Goal: Task Accomplishment & Management: Manage account settings

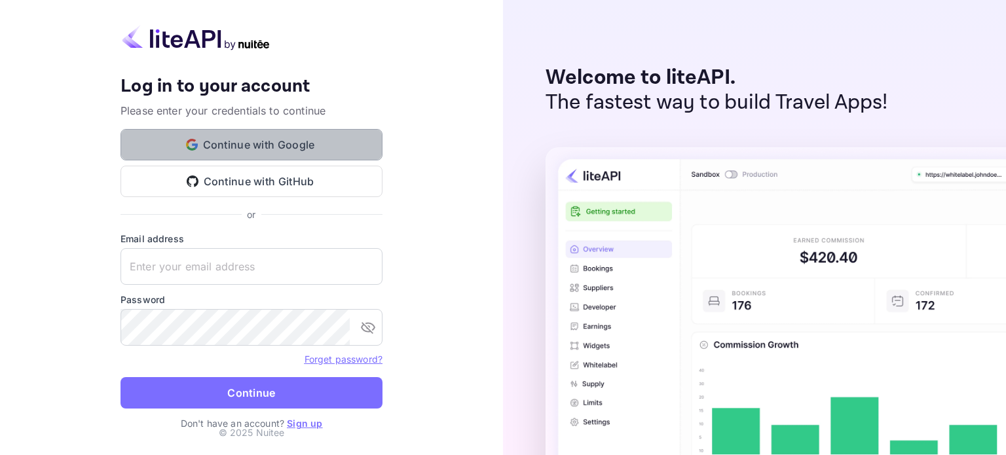
click at [272, 138] on button "Continue with Google" at bounding box center [251, 144] width 262 height 31
click at [246, 147] on button "Continue with Google" at bounding box center [251, 144] width 262 height 31
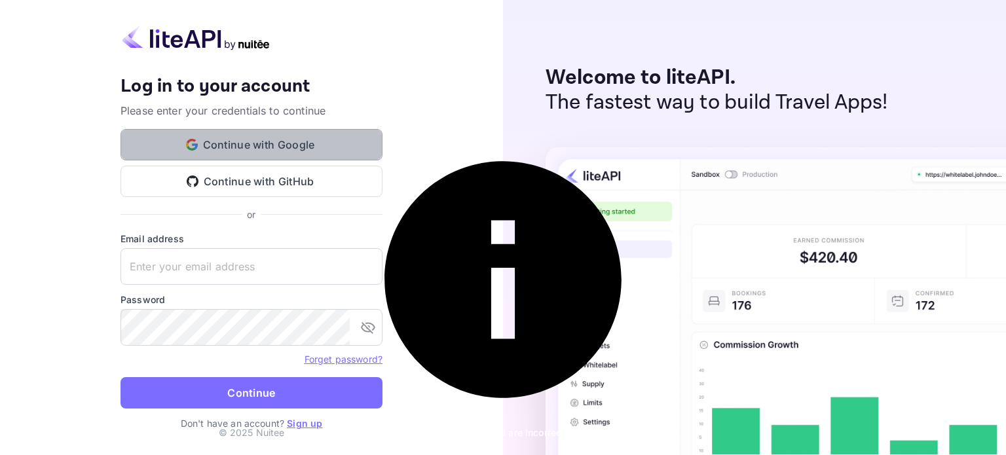
click at [296, 144] on button "Continue with Google" at bounding box center [251, 144] width 262 height 31
click at [316, 143] on button "Continue with Google" at bounding box center [251, 144] width 262 height 31
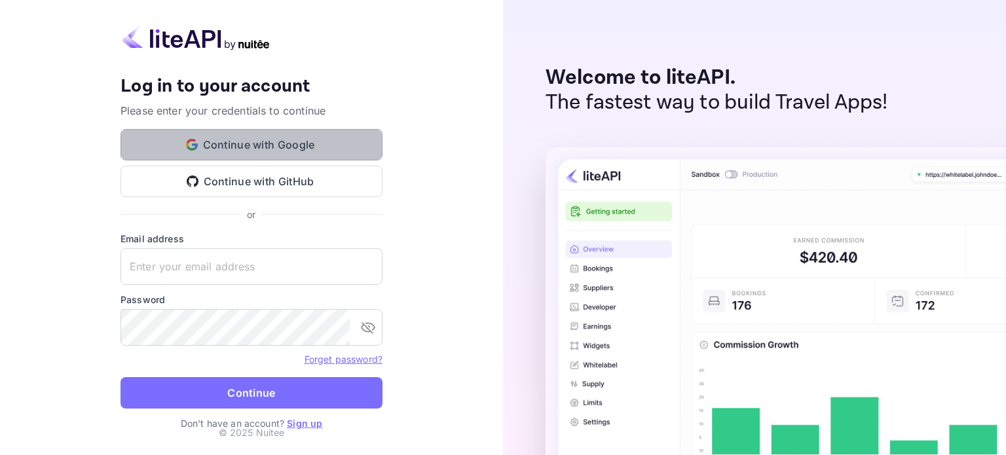
click at [244, 133] on button "Continue with Google" at bounding box center [251, 144] width 262 height 31
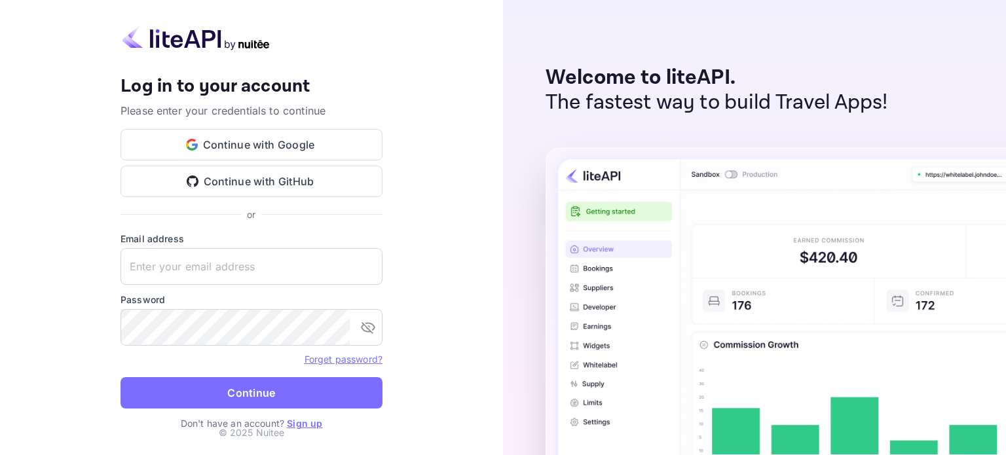
click at [301, 420] on link "Sign up" at bounding box center [304, 423] width 35 height 11
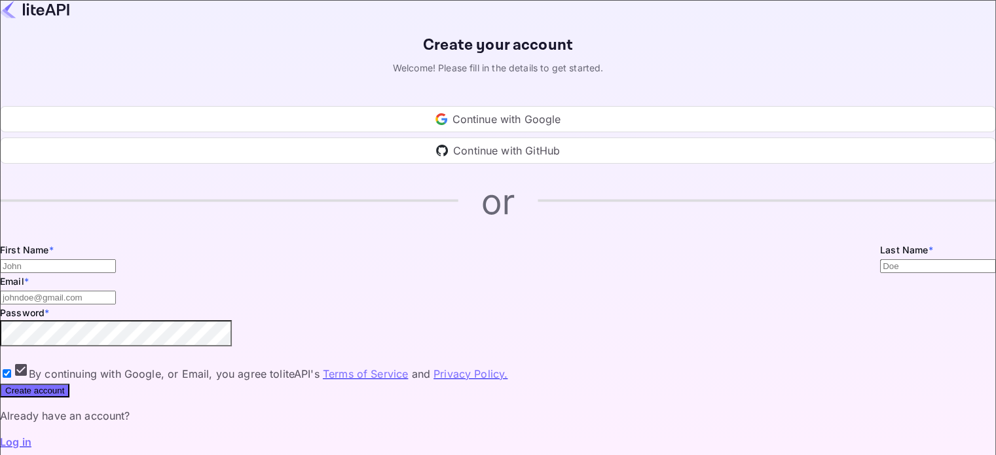
click at [498, 132] on div "Continue with Google" at bounding box center [498, 119] width 996 height 26
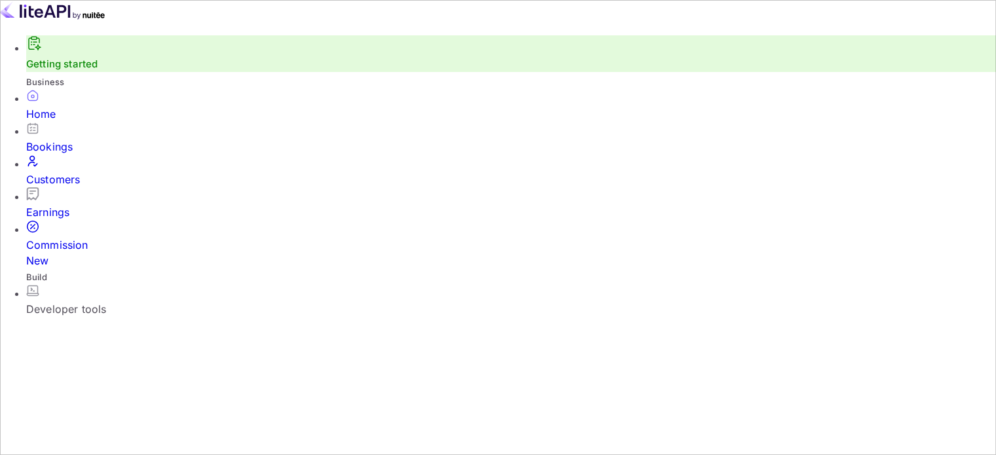
scroll to position [203, 246]
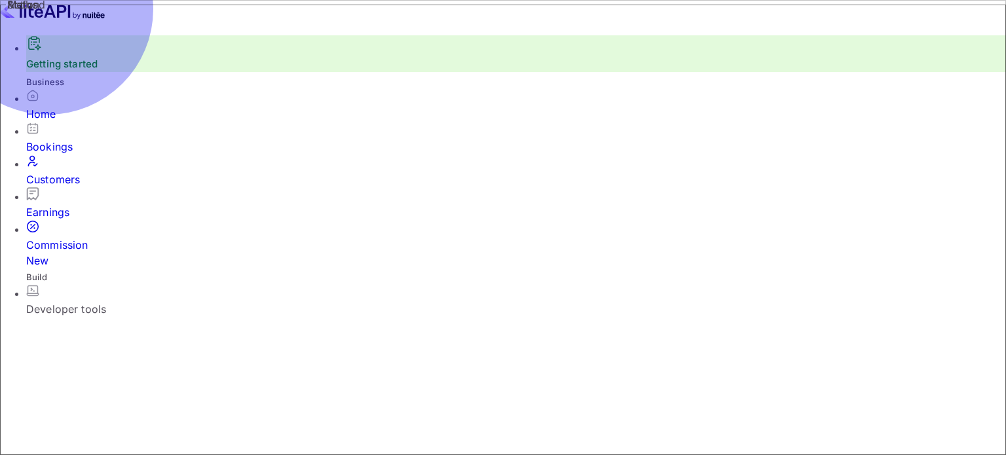
click at [56, 204] on div "Earnings" at bounding box center [515, 212] width 979 height 16
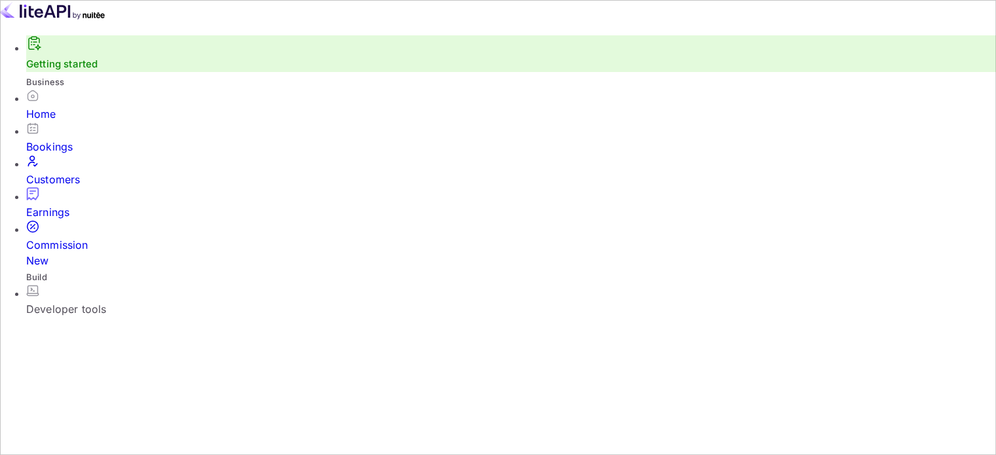
scroll to position [170, 0]
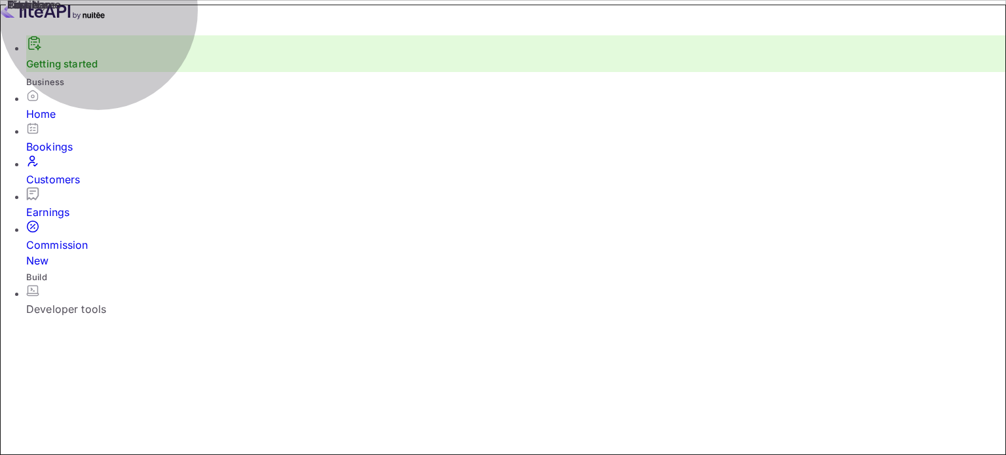
click at [106, 301] on div "Developer tools" at bounding box center [515, 309] width 979 height 16
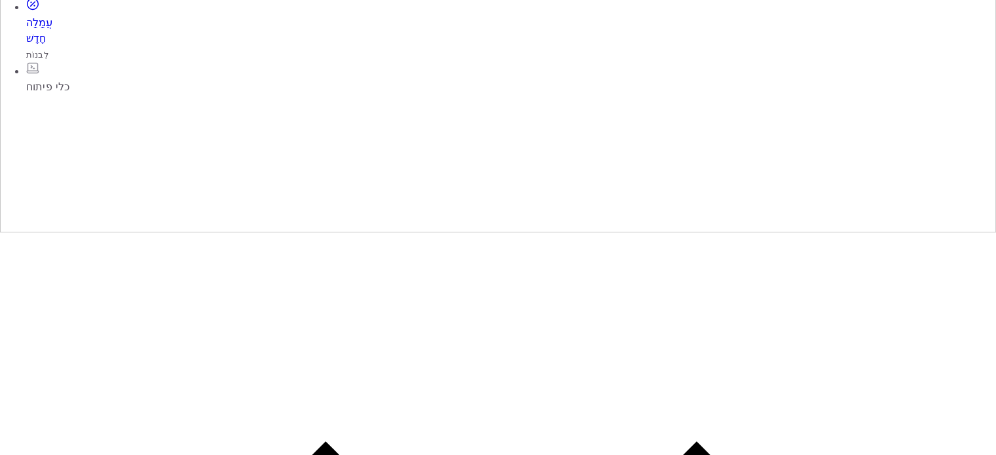
scroll to position [327, 0]
